Goal: Find specific fact: Find specific fact

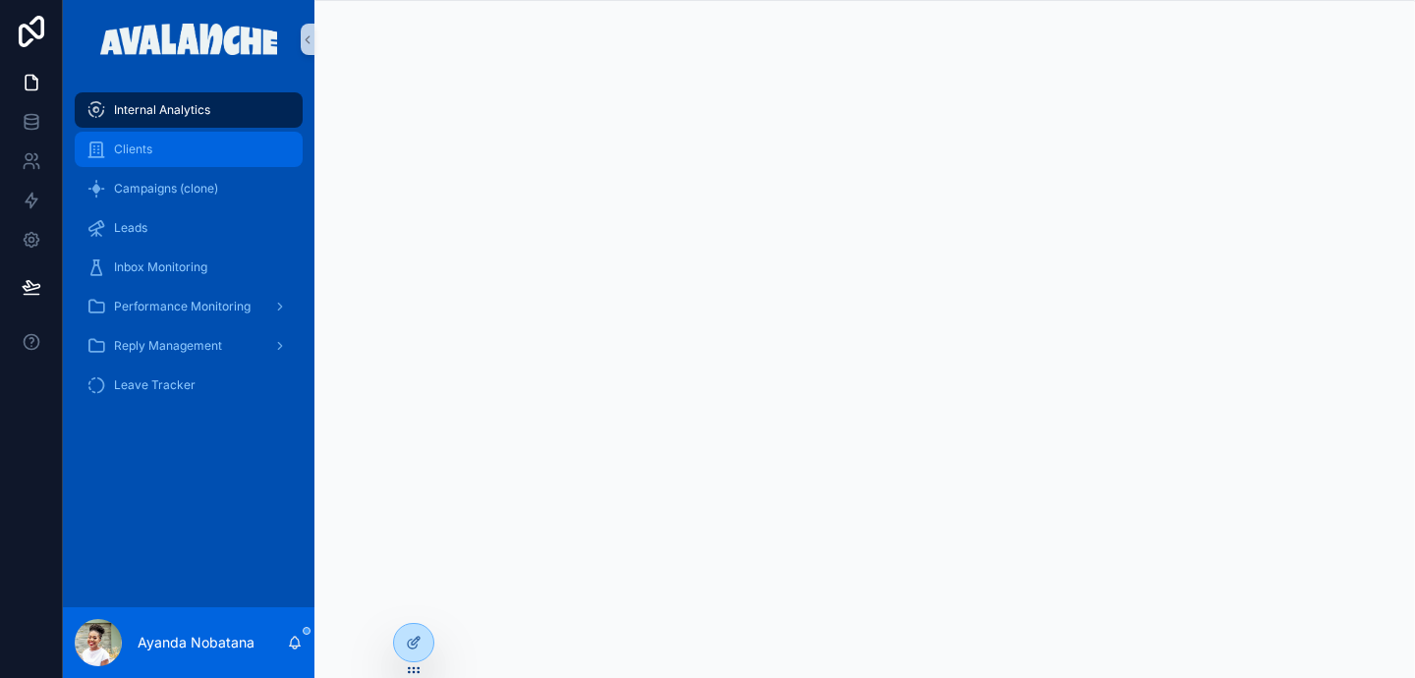
click at [155, 144] on div "Clients" at bounding box center [188, 149] width 204 height 31
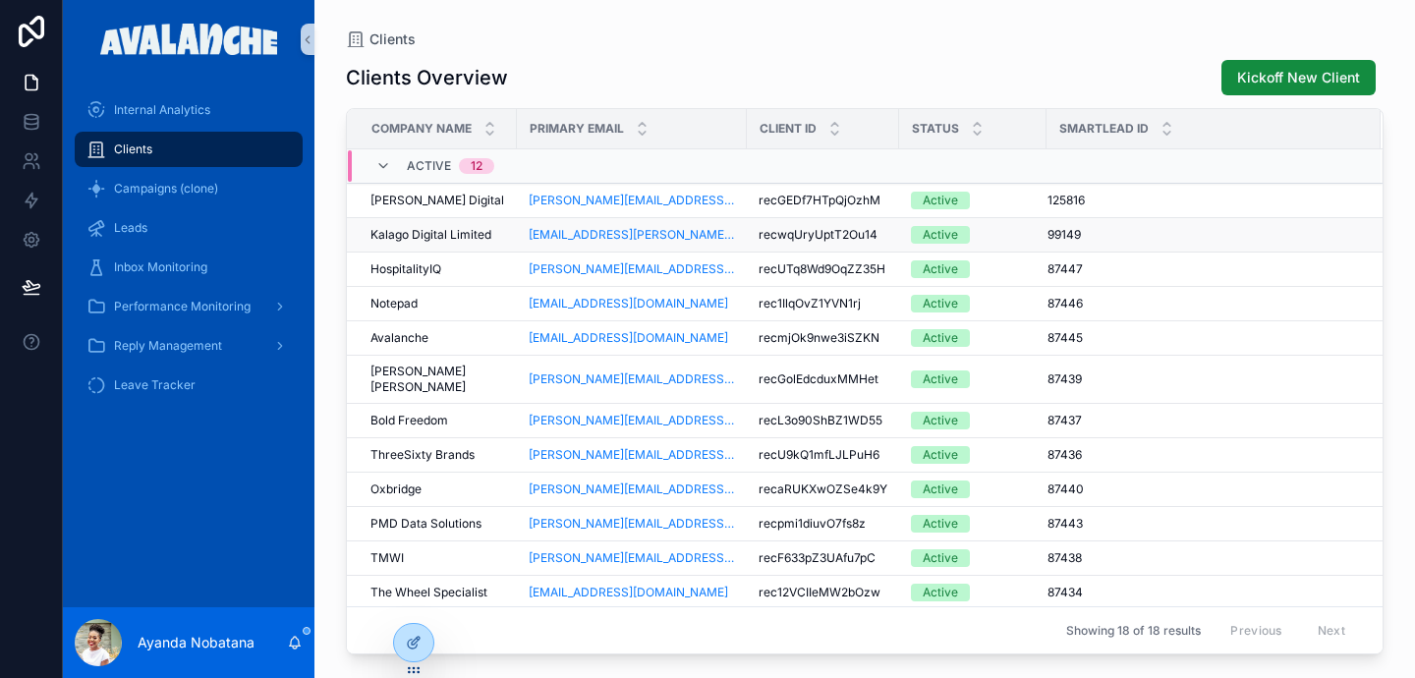
click at [450, 234] on span "Kalago Digital Limited" at bounding box center [431, 235] width 121 height 16
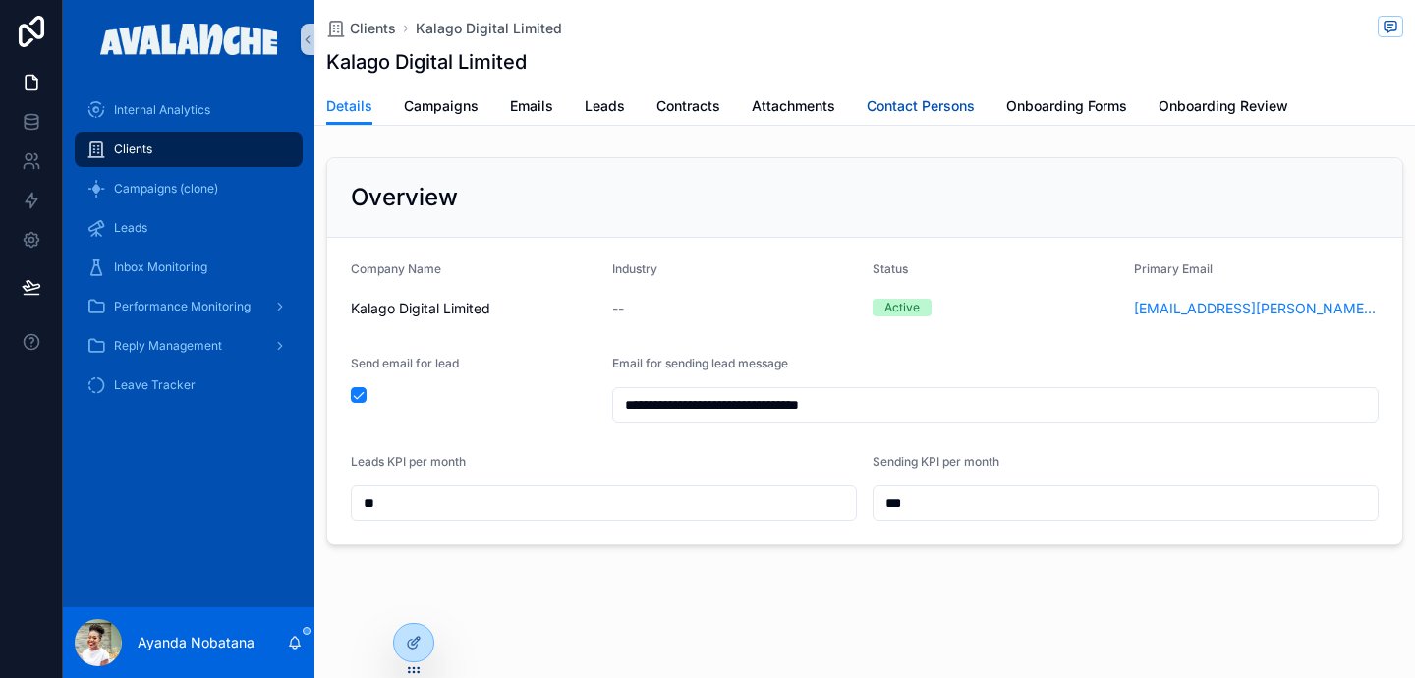
click at [929, 99] on span "Contact Persons" at bounding box center [921, 106] width 108 height 20
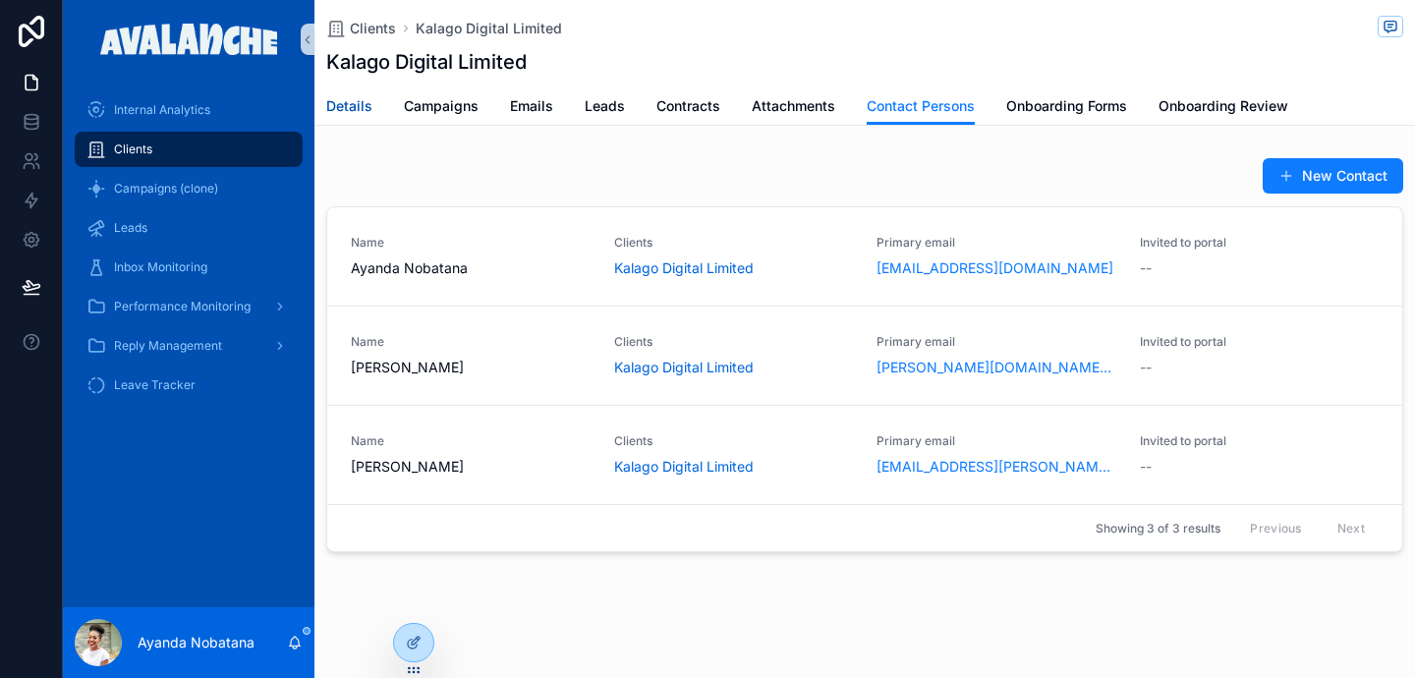
click at [351, 108] on span "Details" at bounding box center [349, 106] width 46 height 20
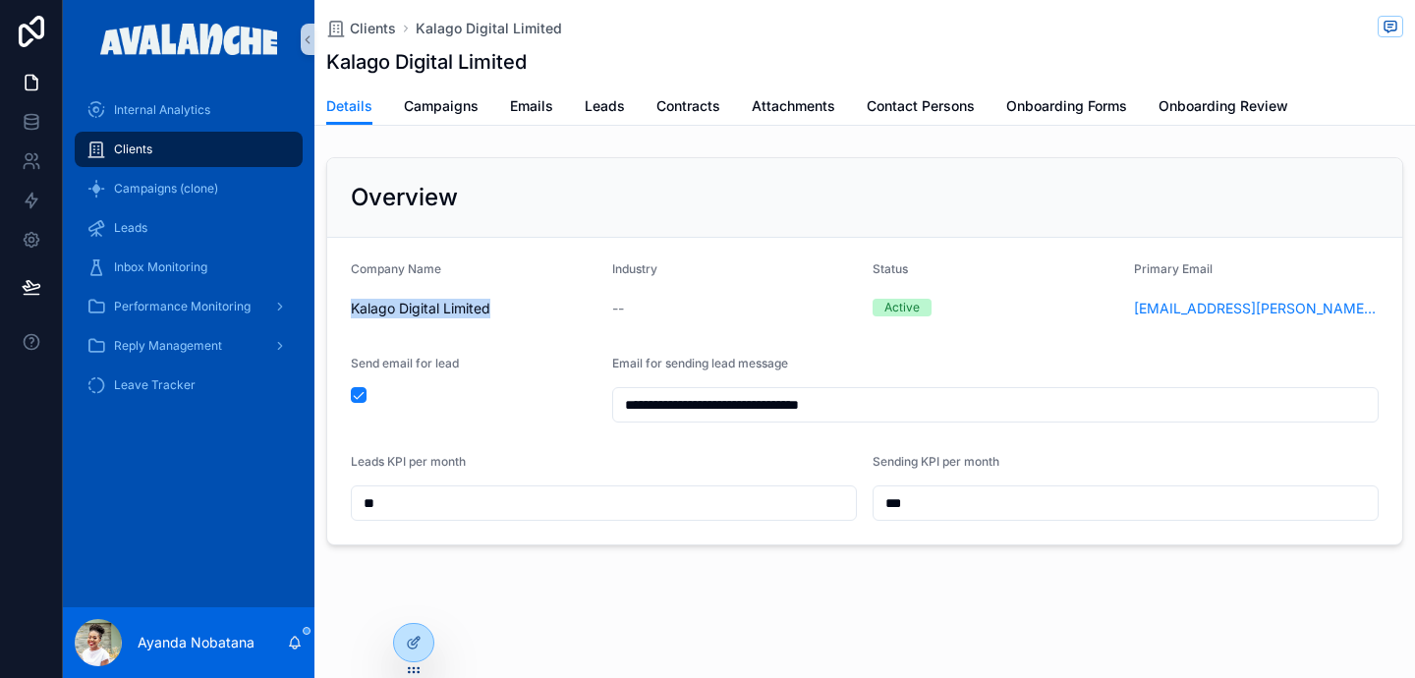
drag, startPoint x: 514, startPoint y: 323, endPoint x: 348, endPoint y: 308, distance: 166.8
click at [348, 308] on form "**********" at bounding box center [864, 391] width 1075 height 307
copy span "Kalago Digital Limited"
